Goal: Entertainment & Leisure: Consume media (video, audio)

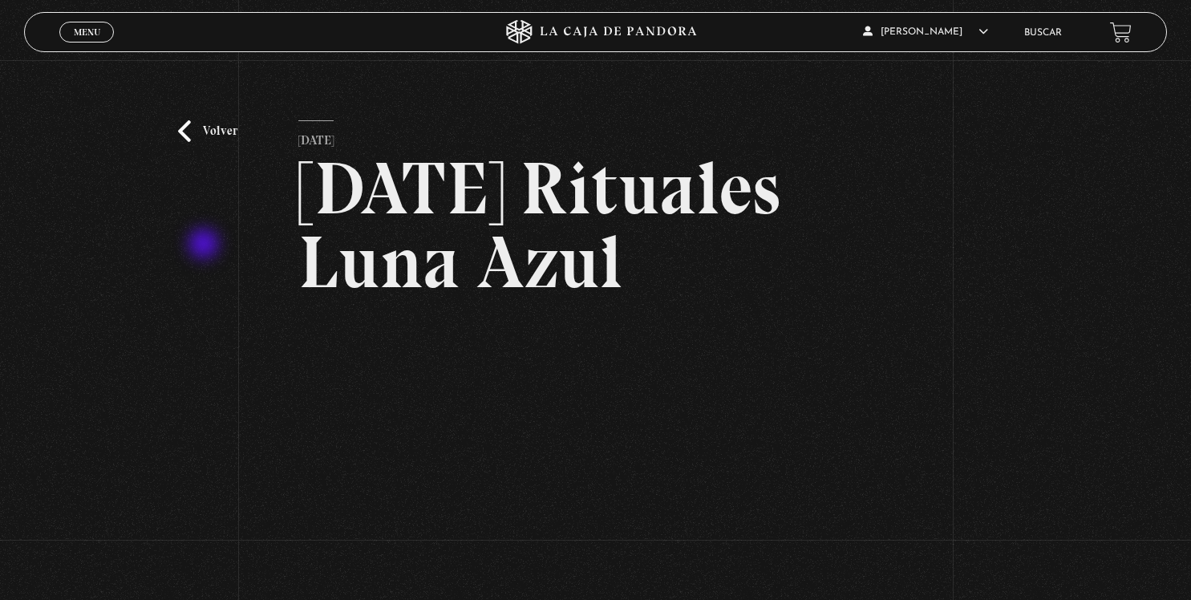
scroll to position [253, 0]
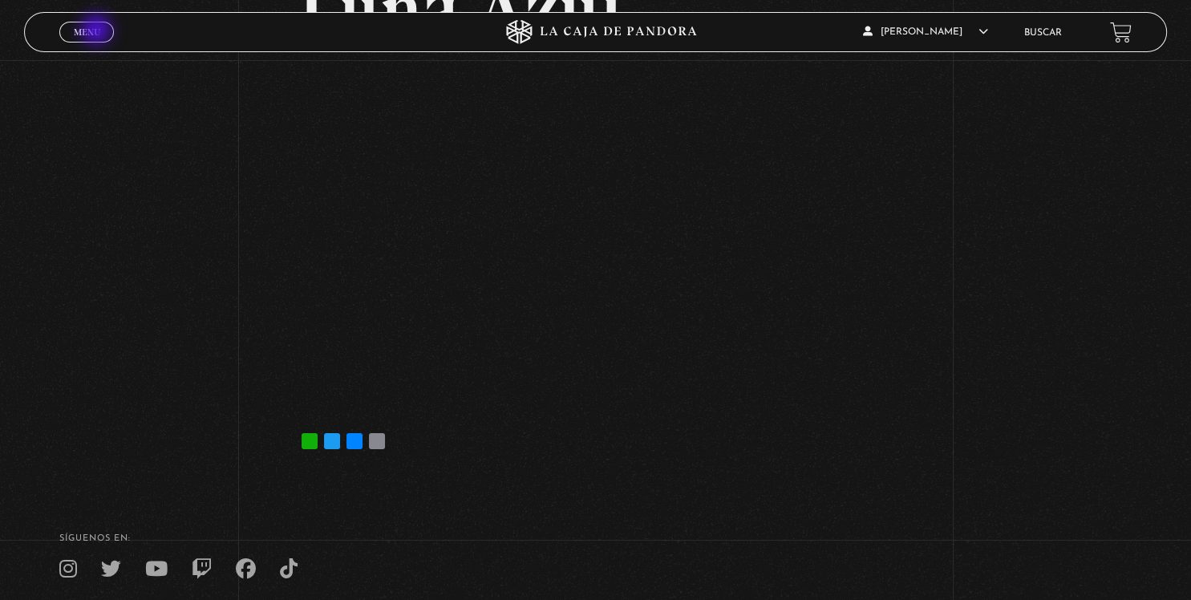
click at [88, 27] on span "Menu" at bounding box center [87, 32] width 26 height 10
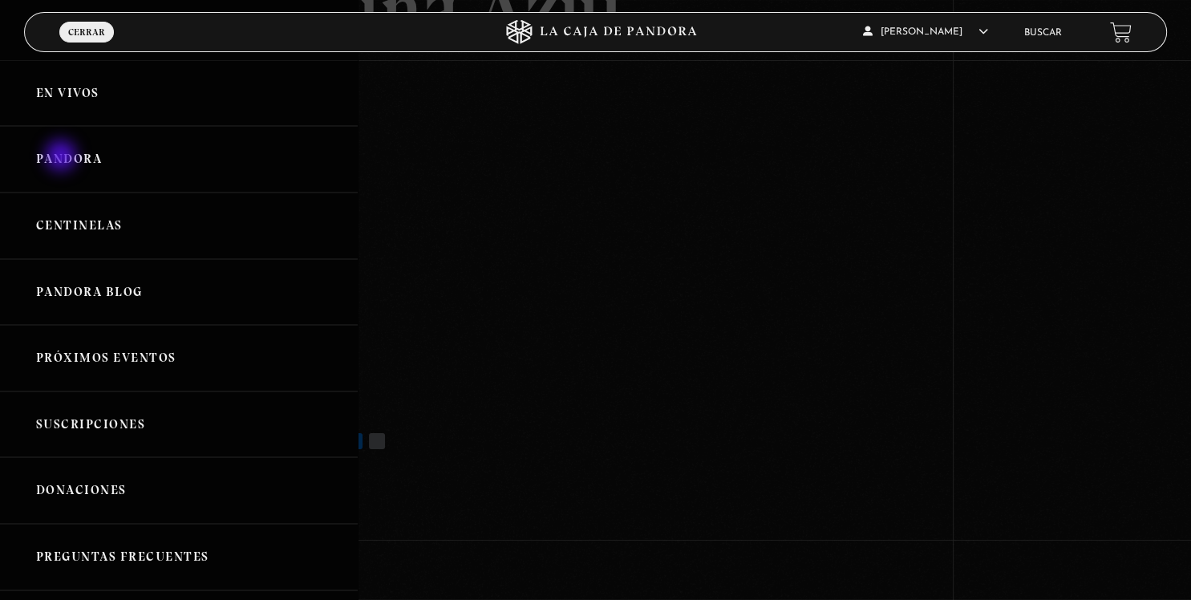
click at [63, 157] on link "Pandora" at bounding box center [179, 159] width 358 height 67
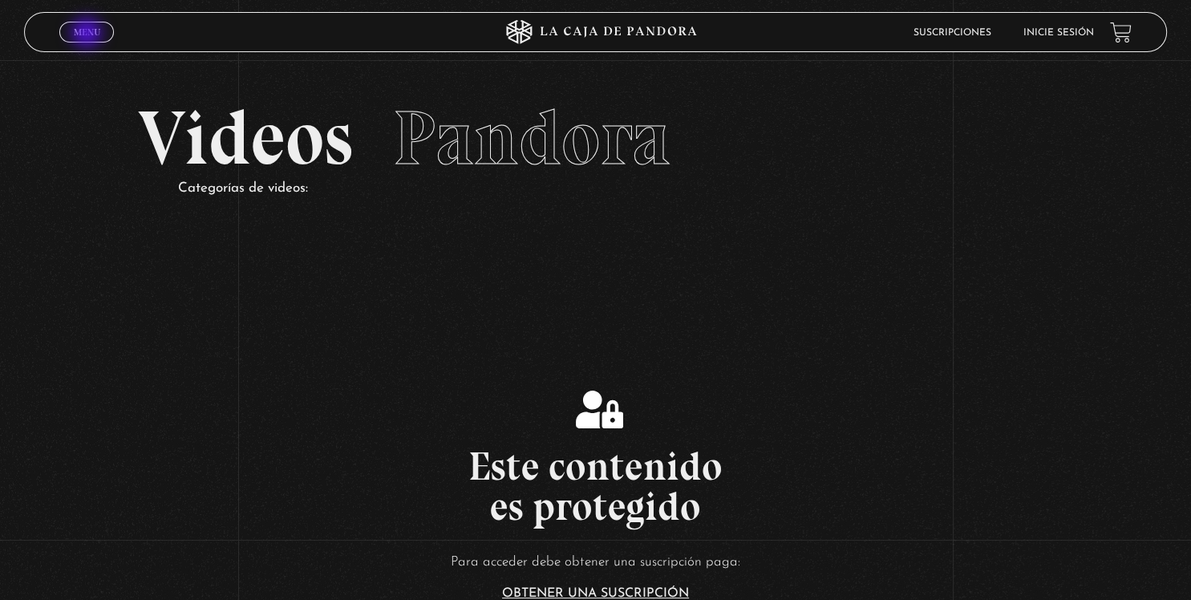
click at [88, 34] on span "Menu" at bounding box center [87, 32] width 26 height 10
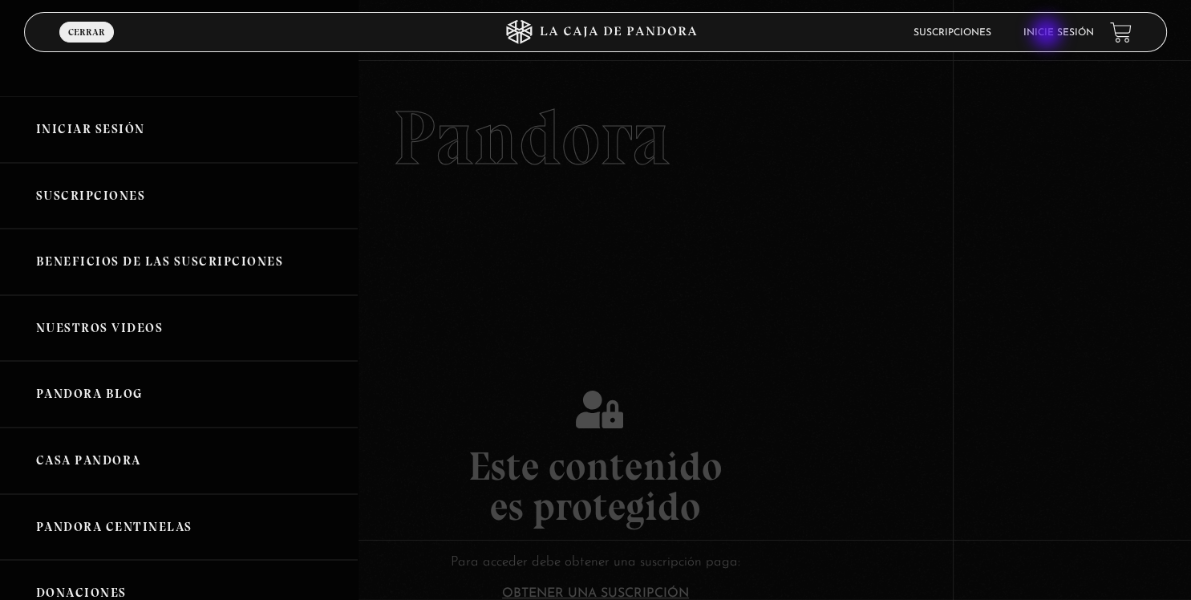
click at [1049, 34] on link "Inicie sesión" at bounding box center [1059, 33] width 71 height 10
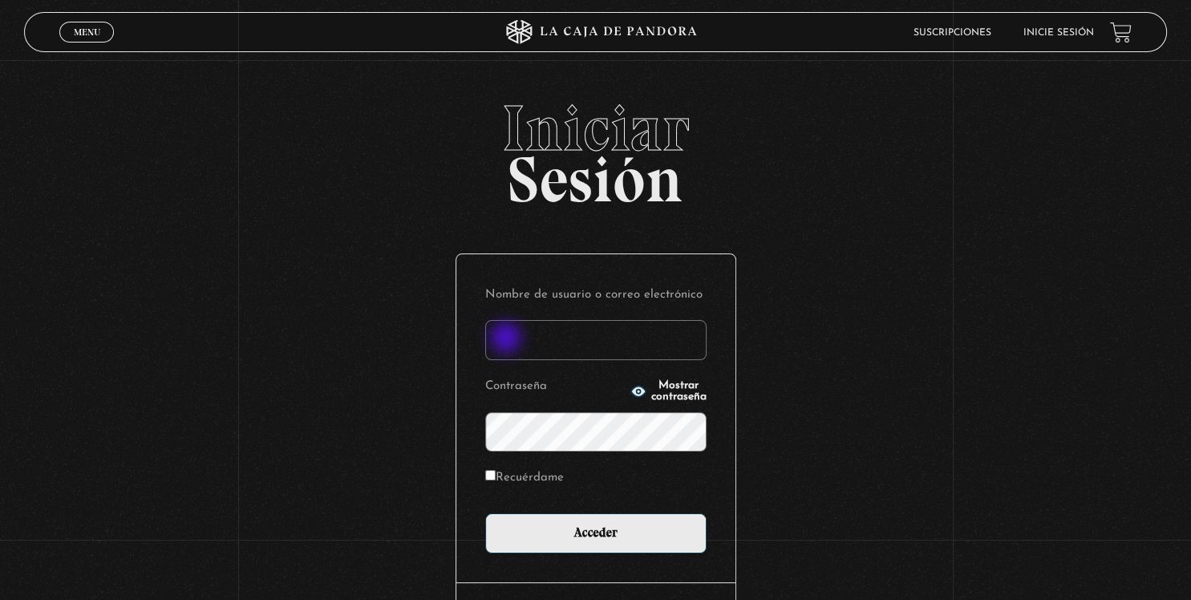
click at [508, 340] on input "Nombre de usuario o correo electrónico" at bounding box center [595, 340] width 221 height 40
type input "stevensr15@hotmail.com"
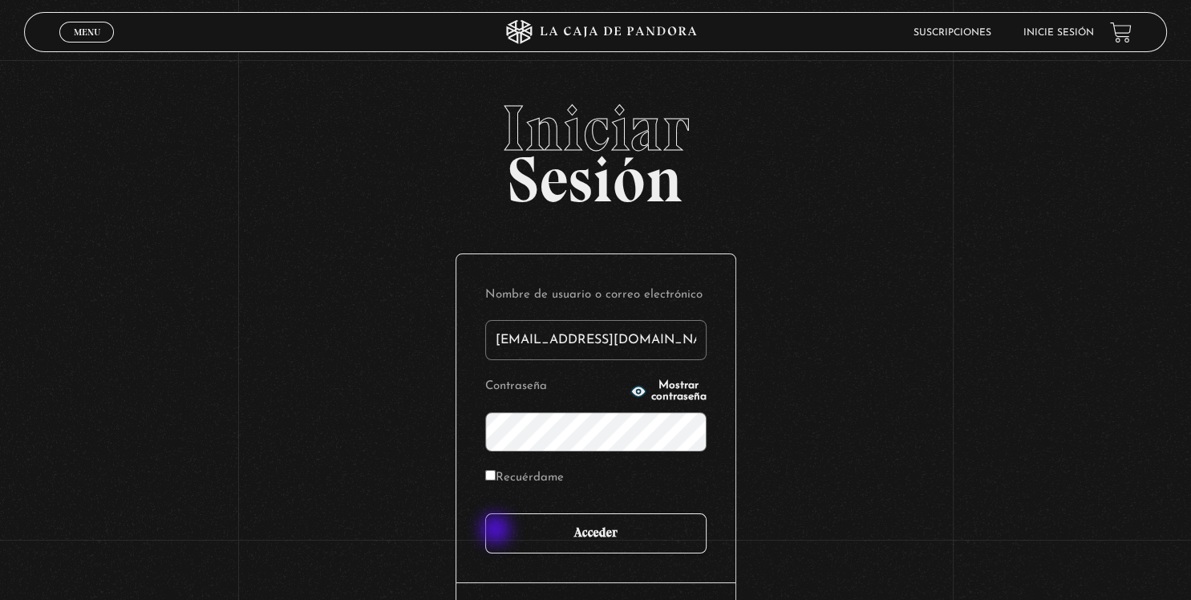
click at [497, 531] on input "Acceder" at bounding box center [595, 533] width 221 height 40
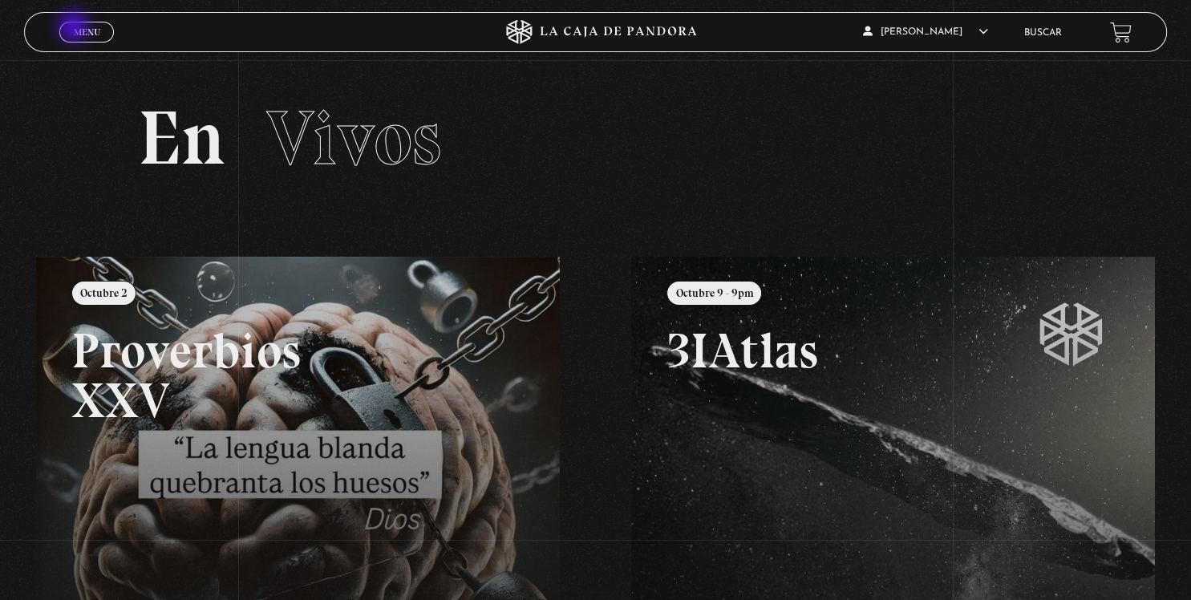
click at [75, 28] on span "Menu" at bounding box center [87, 32] width 26 height 10
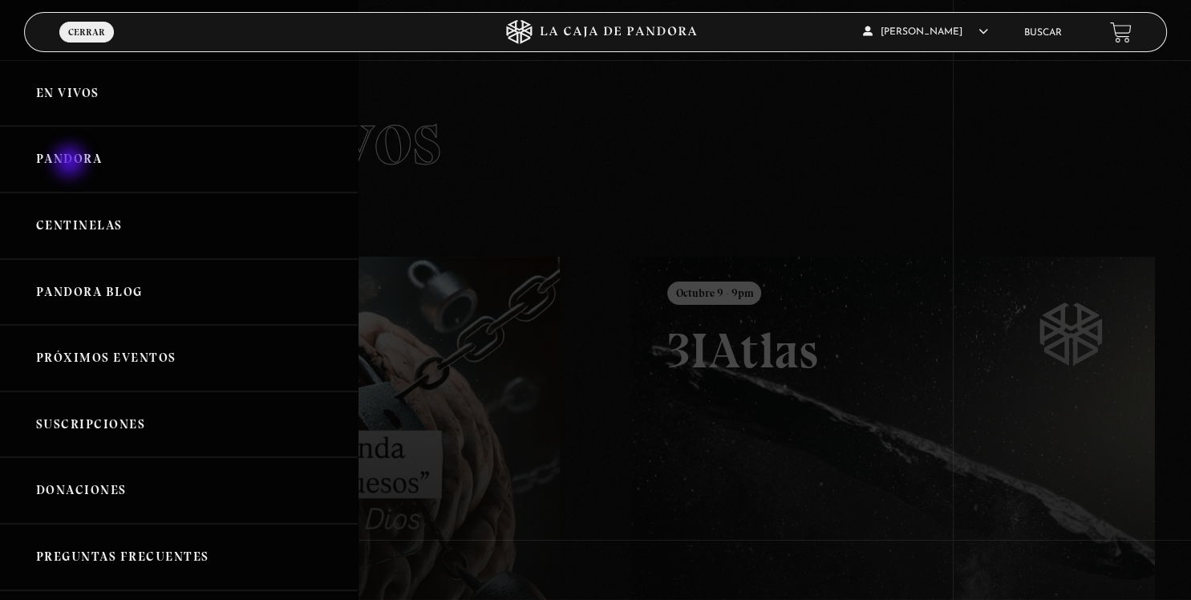
click at [71, 160] on link "Pandora" at bounding box center [179, 159] width 358 height 67
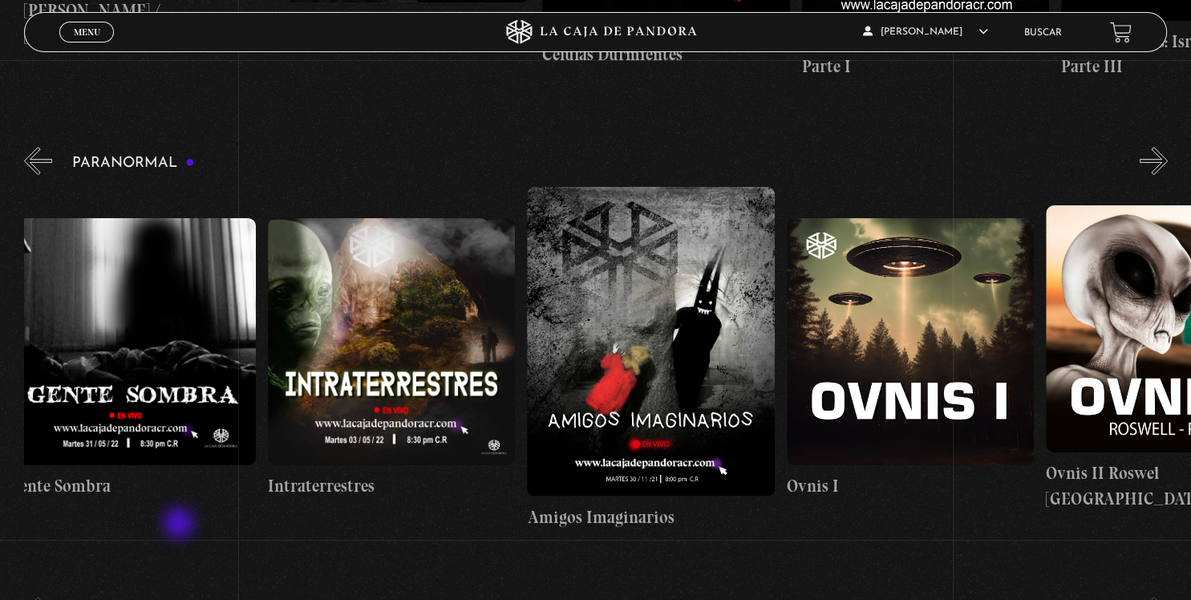
scroll to position [0, 763]
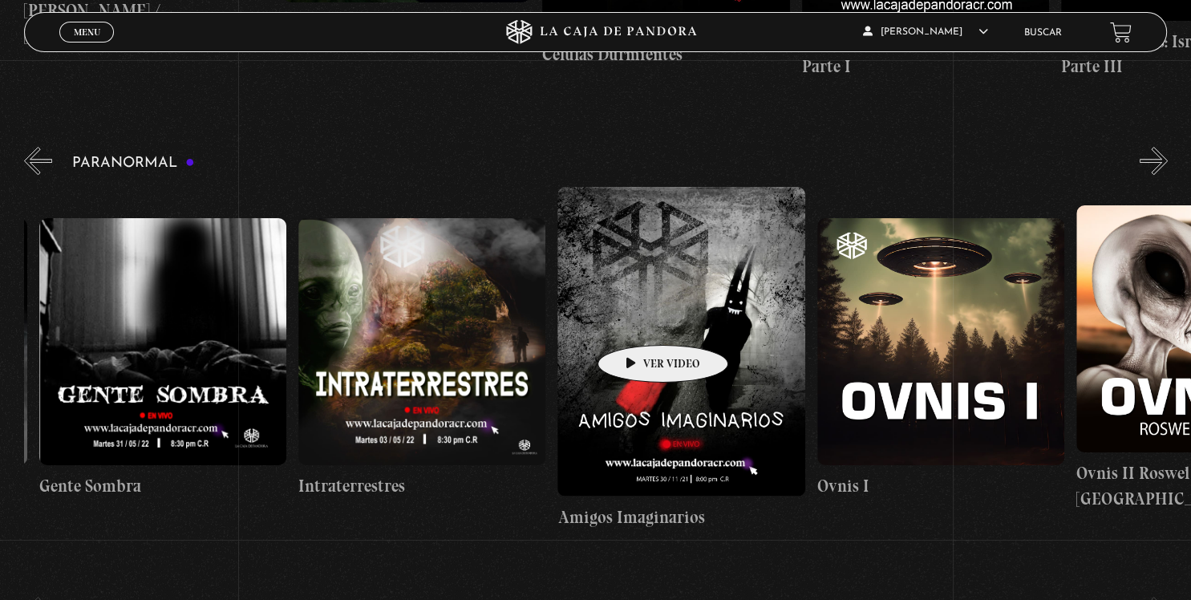
click at [639, 321] on figure at bounding box center [681, 342] width 247 height 310
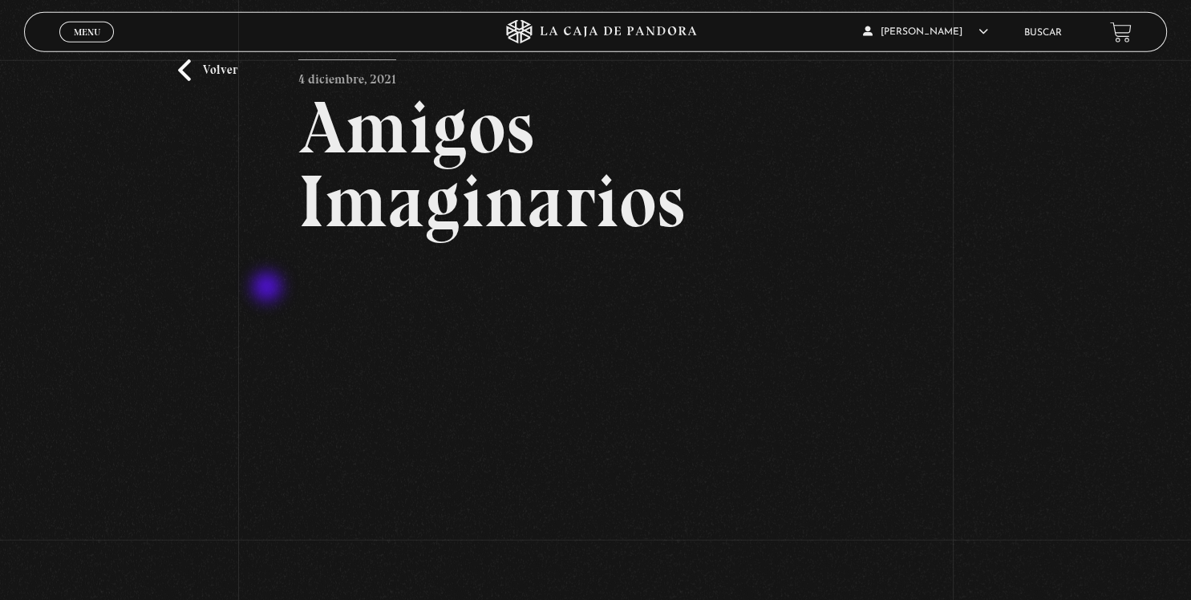
scroll to position [169, 0]
